Goal: Task Accomplishment & Management: Use online tool/utility

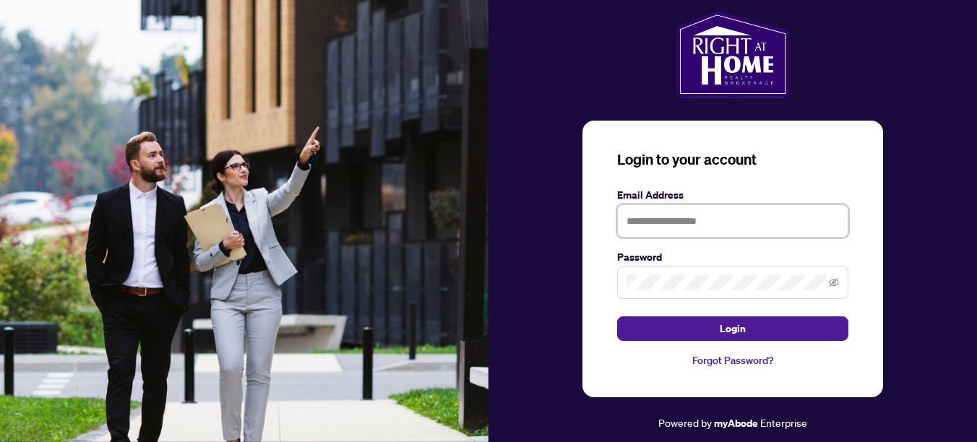
click at [687, 222] on input "text" at bounding box center [732, 221] width 231 height 33
type input "**********"
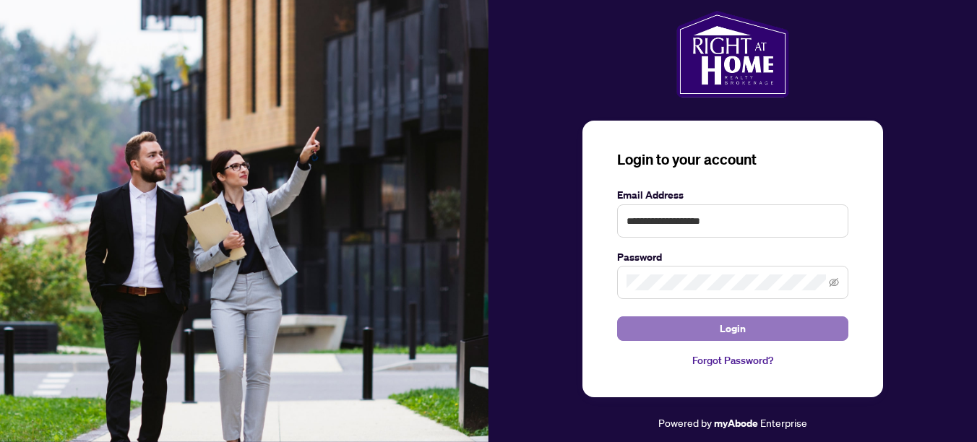
click at [734, 325] on span "Login" at bounding box center [733, 328] width 26 height 23
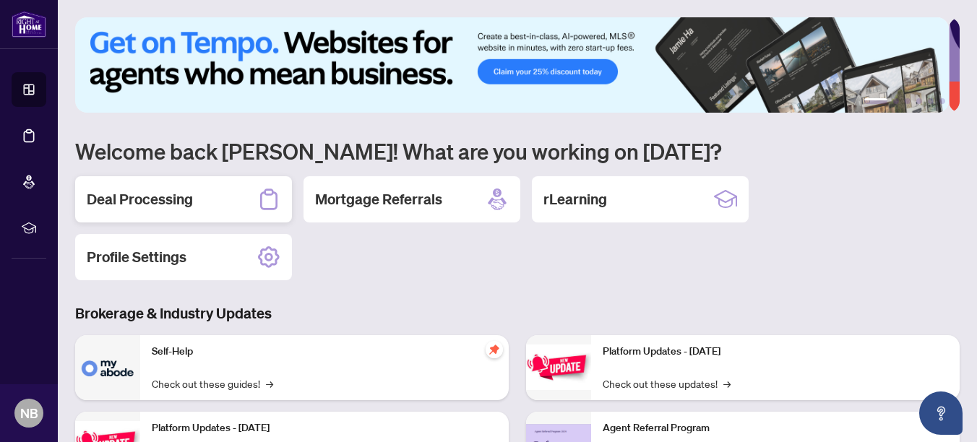
click at [142, 194] on h2 "Deal Processing" at bounding box center [140, 199] width 106 height 20
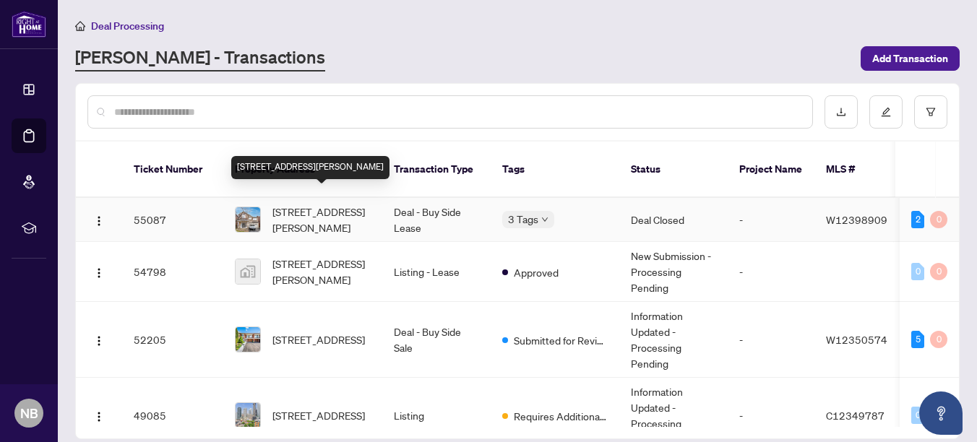
click at [299, 204] on span "[STREET_ADDRESS][PERSON_NAME]" at bounding box center [322, 220] width 98 height 32
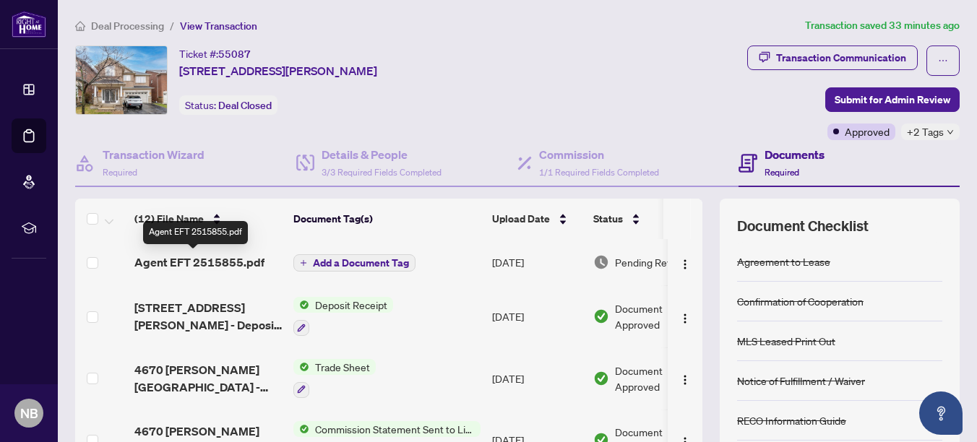
click at [179, 256] on span "Agent EFT 2515855.pdf" at bounding box center [199, 262] width 130 height 17
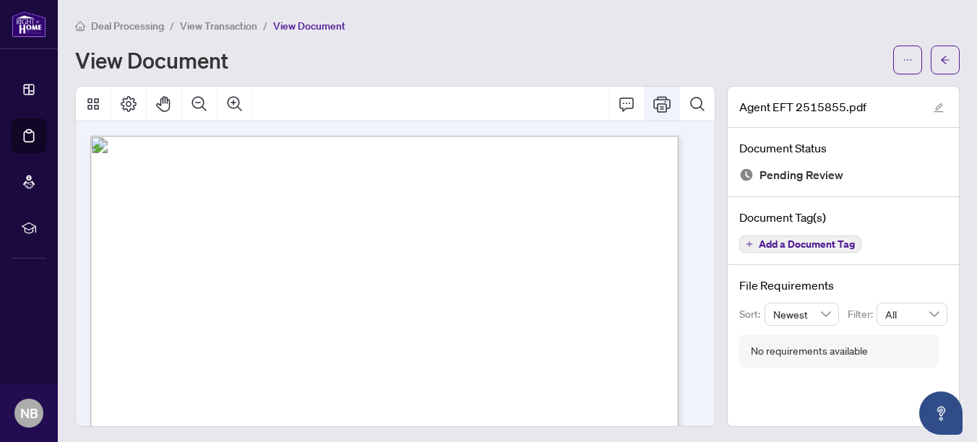
click at [653, 106] on icon "Print" at bounding box center [661, 103] width 17 height 17
